Goal: Book appointment/travel/reservation

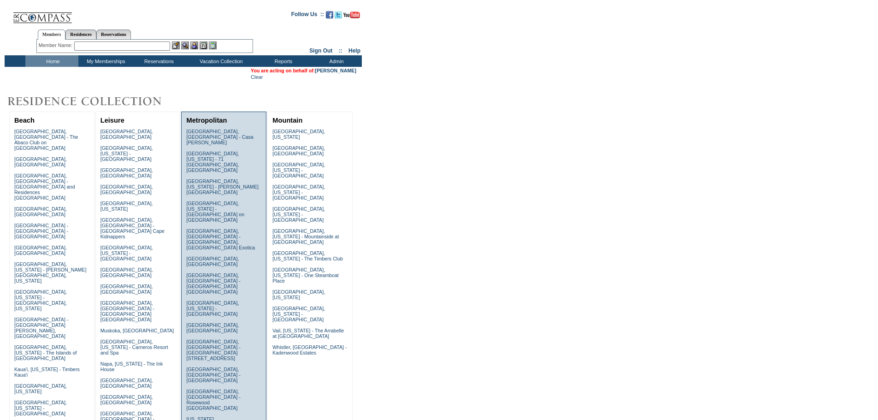
click at [219, 416] on link "New York City, New York - Park Avenue Place" at bounding box center [212, 427] width 53 height 22
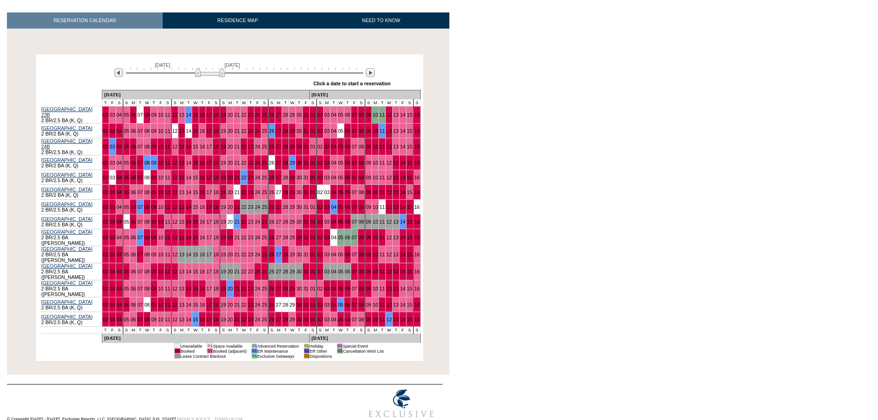
scroll to position [138, 0]
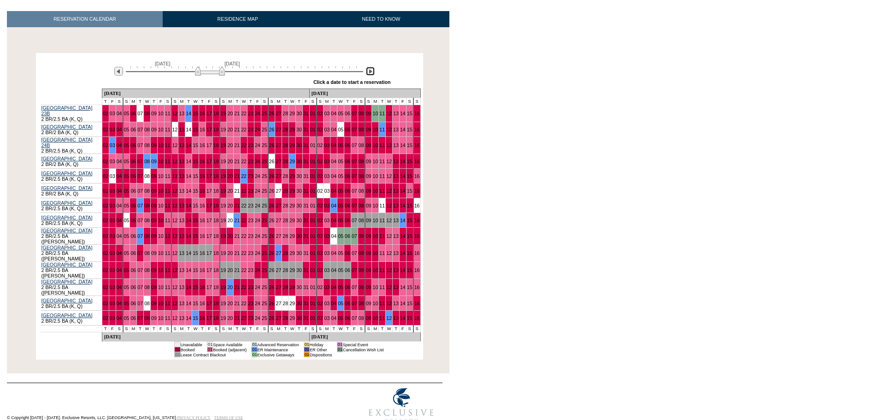
click at [370, 70] on img at bounding box center [370, 71] width 9 height 9
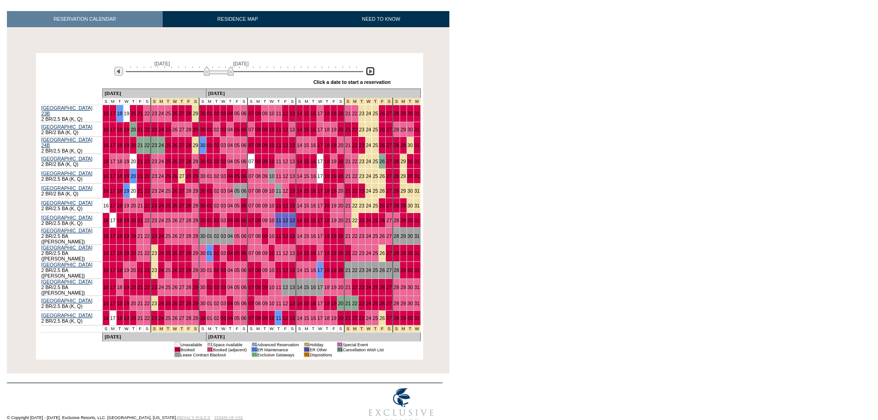
scroll to position [46, 0]
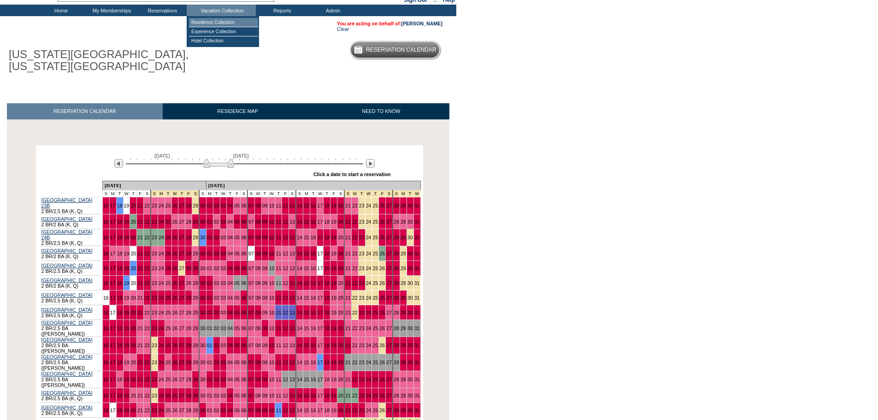
click at [219, 23] on td "Residence Collection" at bounding box center [223, 22] width 69 height 9
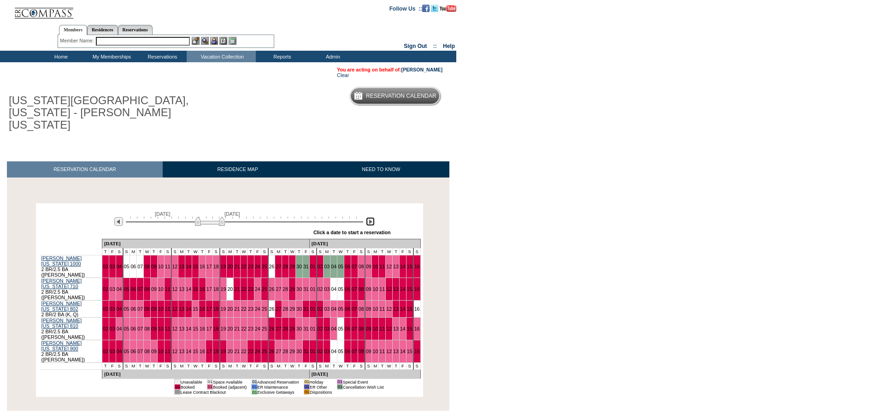
click at [369, 217] on img at bounding box center [370, 221] width 9 height 9
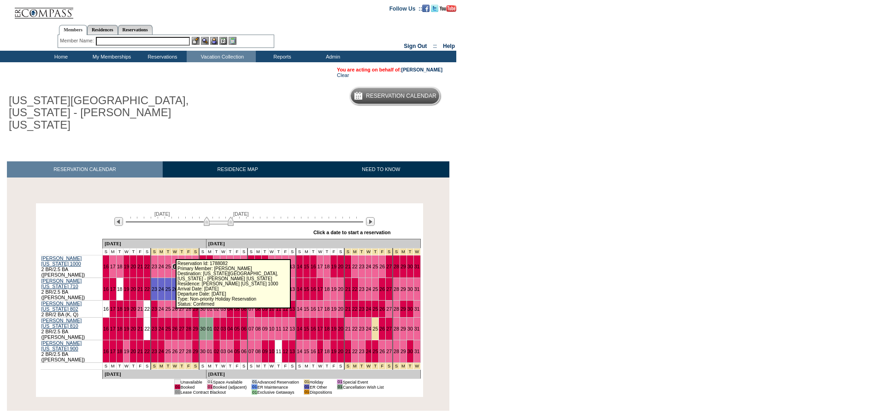
click at [172, 264] on link "26" at bounding box center [175, 267] width 6 height 6
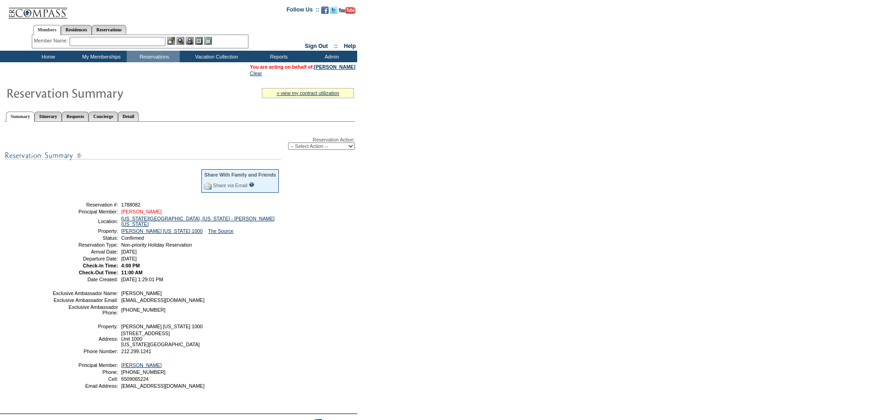
click at [136, 214] on link "Cano, Frank" at bounding box center [141, 212] width 41 height 6
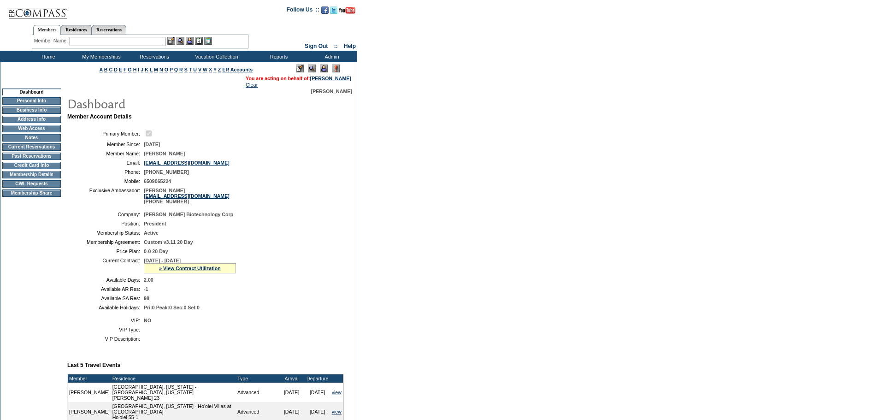
click at [322, 69] on img at bounding box center [324, 69] width 8 height 8
